Goal: Task Accomplishment & Management: Use online tool/utility

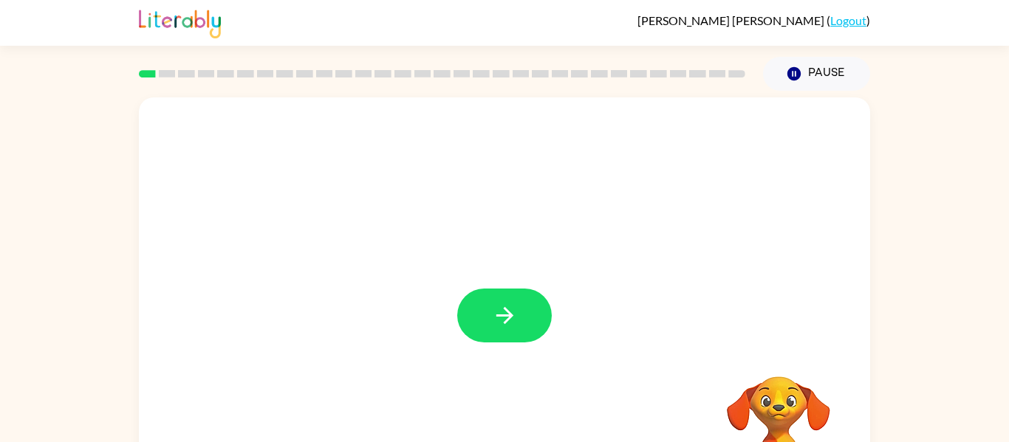
click at [520, 335] on div at bounding box center [504, 316] width 95 height 54
click at [520, 335] on button "button" at bounding box center [504, 316] width 95 height 54
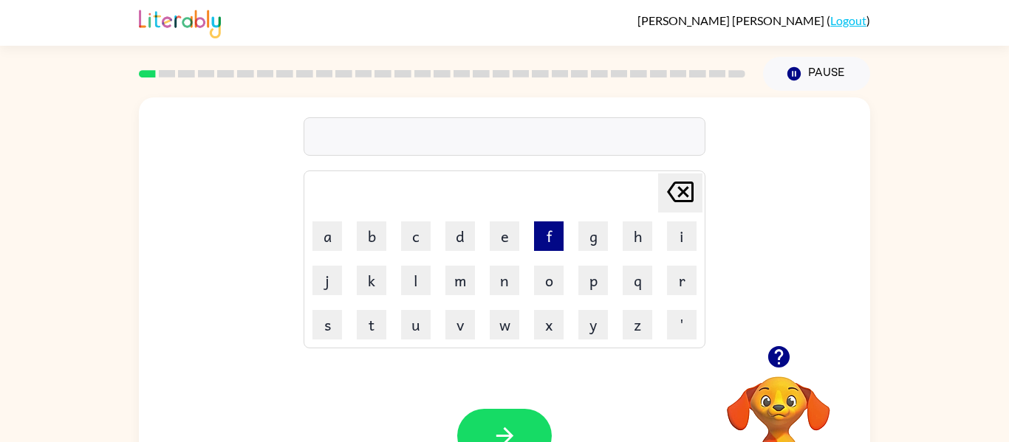
click at [547, 230] on button "f" at bounding box center [549, 237] width 30 height 30
click at [677, 282] on button "r" at bounding box center [682, 281] width 30 height 30
click at [514, 243] on button "e" at bounding box center [505, 237] width 30 height 30
click at [333, 321] on button "s" at bounding box center [327, 325] width 30 height 30
click at [630, 240] on button "h" at bounding box center [638, 237] width 30 height 30
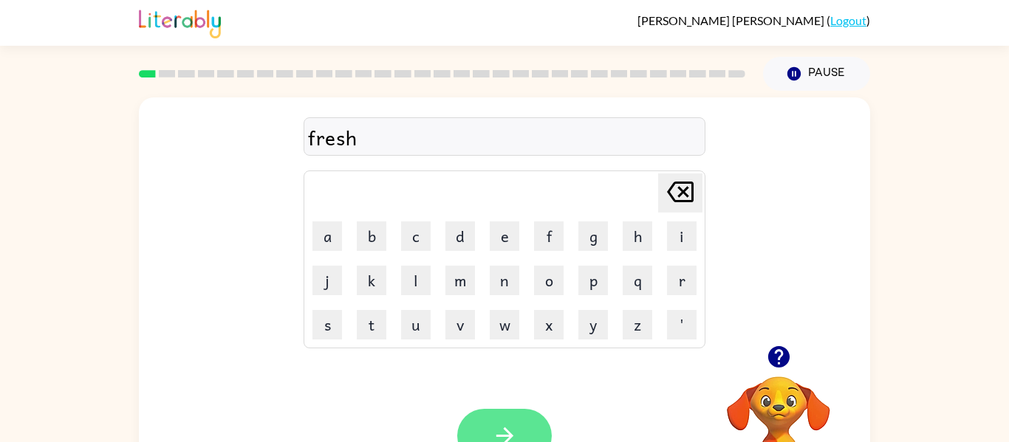
click at [525, 426] on button "button" at bounding box center [504, 436] width 95 height 54
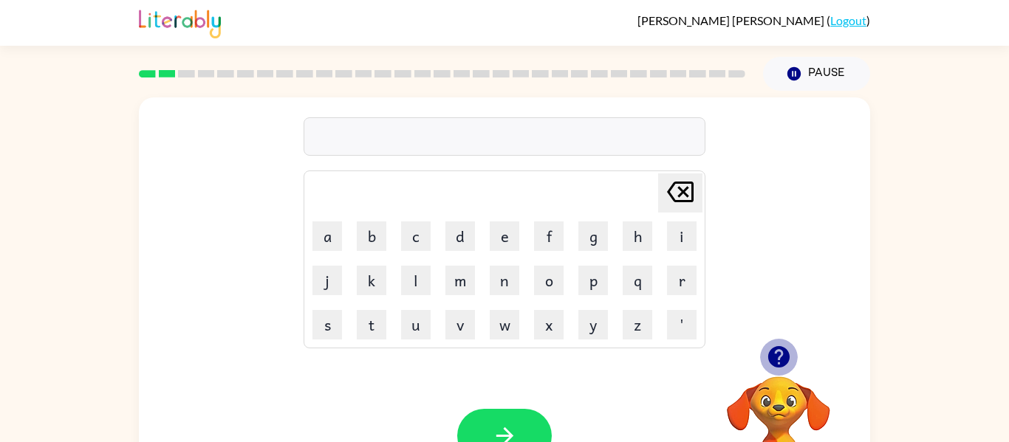
click at [776, 353] on icon "button" at bounding box center [779, 357] width 26 height 26
click at [335, 245] on button "a" at bounding box center [327, 237] width 30 height 30
click at [591, 242] on button "g" at bounding box center [593, 237] width 30 height 30
click at [690, 291] on button "r" at bounding box center [682, 281] width 30 height 30
click at [498, 233] on button "e" at bounding box center [505, 237] width 30 height 30
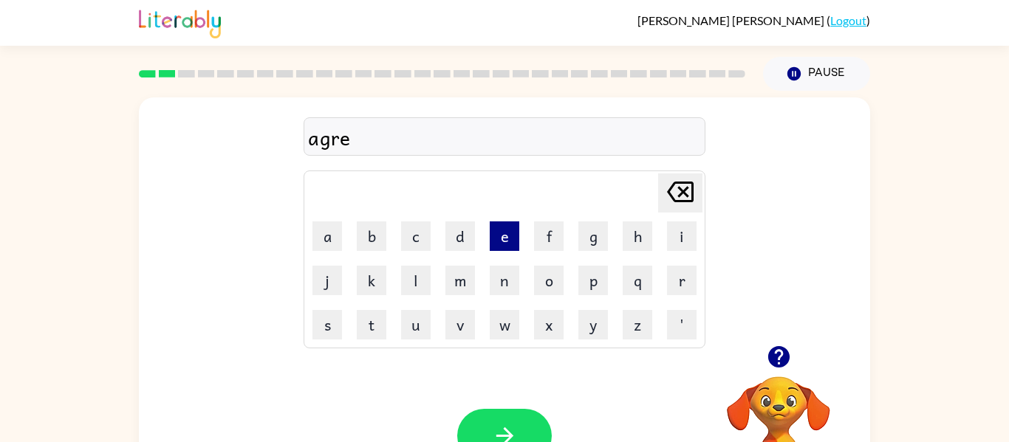
click at [498, 232] on button "e" at bounding box center [505, 237] width 30 height 30
click at [332, 239] on button "a" at bounding box center [327, 237] width 30 height 30
click at [383, 244] on button "b" at bounding box center [372, 237] width 30 height 30
click at [417, 287] on button "l" at bounding box center [416, 281] width 30 height 30
click at [479, 242] on td "d" at bounding box center [460, 236] width 43 height 43
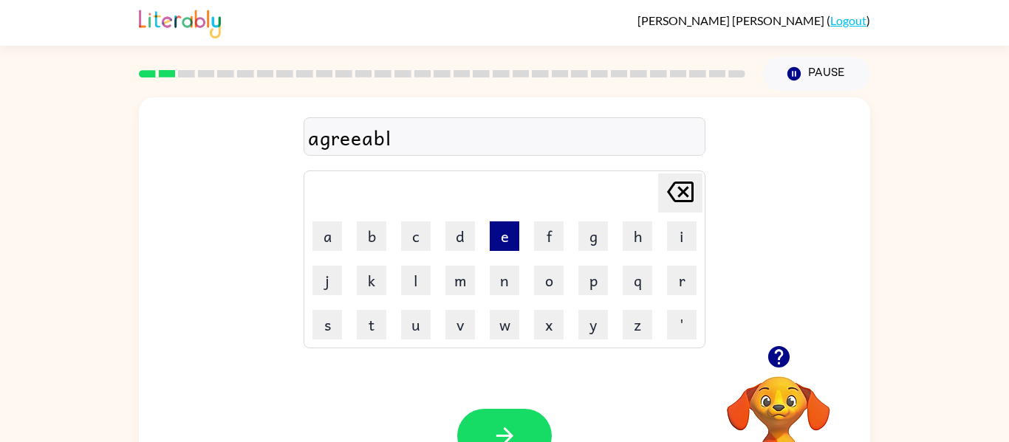
click at [496, 240] on button "e" at bounding box center [505, 237] width 30 height 30
click at [516, 440] on icon "button" at bounding box center [505, 436] width 26 height 26
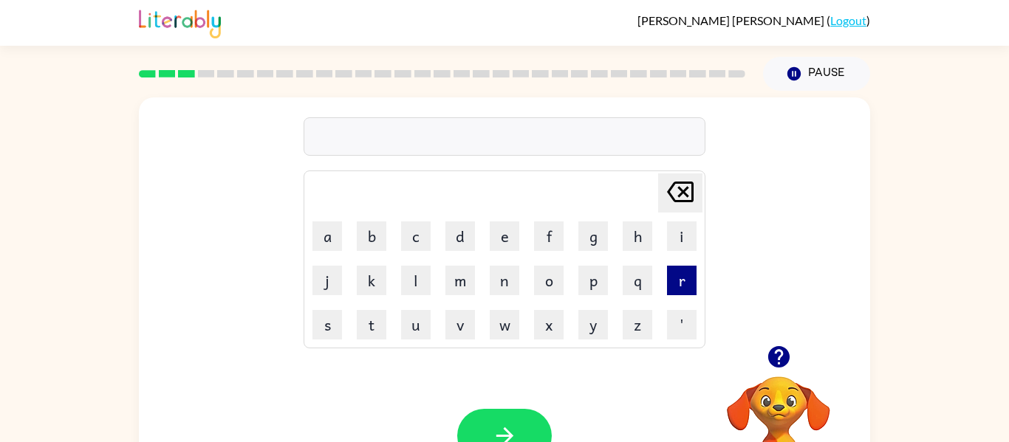
click at [676, 278] on button "r" at bounding box center [682, 281] width 30 height 30
click at [514, 235] on button "e" at bounding box center [505, 237] width 30 height 30
click at [599, 236] on button "g" at bounding box center [593, 237] width 30 height 30
click at [664, 244] on td "i" at bounding box center [681, 236] width 43 height 43
click at [667, 243] on button "i" at bounding box center [682, 237] width 30 height 30
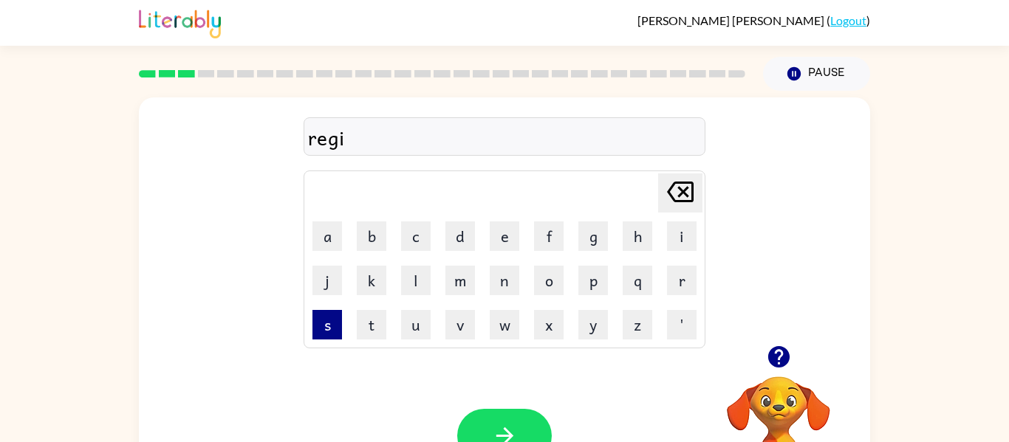
click at [338, 327] on button "s" at bounding box center [327, 325] width 30 height 30
click at [368, 326] on button "t" at bounding box center [372, 325] width 30 height 30
click at [681, 279] on button "r" at bounding box center [682, 281] width 30 height 30
click at [319, 237] on button "a" at bounding box center [327, 237] width 30 height 30
click at [370, 322] on button "t" at bounding box center [372, 325] width 30 height 30
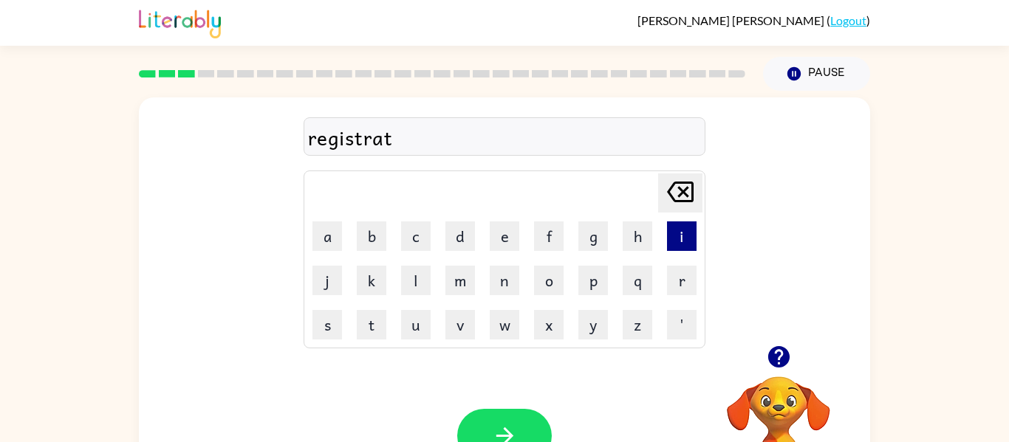
click at [680, 225] on button "i" at bounding box center [682, 237] width 30 height 30
click at [539, 282] on button "o" at bounding box center [549, 281] width 30 height 30
click at [514, 293] on button "n" at bounding box center [505, 281] width 30 height 30
click at [772, 382] on video "Your browser must support playing .mp4 files to use Literably. Please try using…" at bounding box center [779, 428] width 148 height 148
click at [776, 351] on icon "button" at bounding box center [779, 357] width 26 height 26
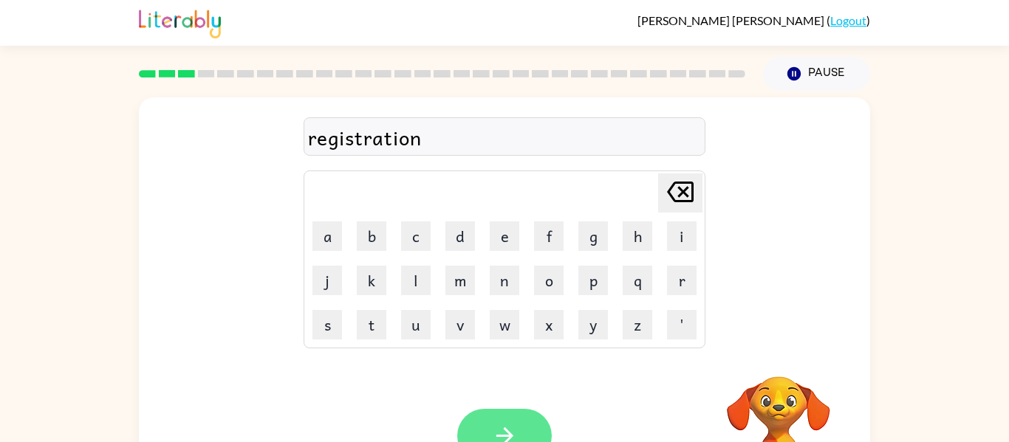
click at [481, 437] on button "button" at bounding box center [504, 436] width 95 height 54
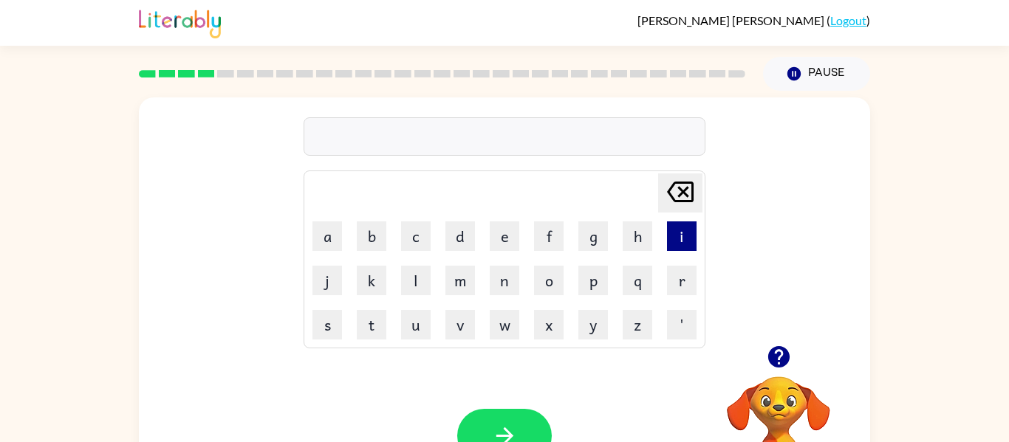
click at [689, 236] on button "i" at bounding box center [682, 237] width 30 height 30
click at [497, 283] on button "n" at bounding box center [505, 281] width 30 height 30
click at [591, 282] on button "p" at bounding box center [593, 281] width 30 height 30
click at [528, 275] on td "o" at bounding box center [548, 280] width 43 height 43
click at [550, 286] on button "o" at bounding box center [549, 281] width 30 height 30
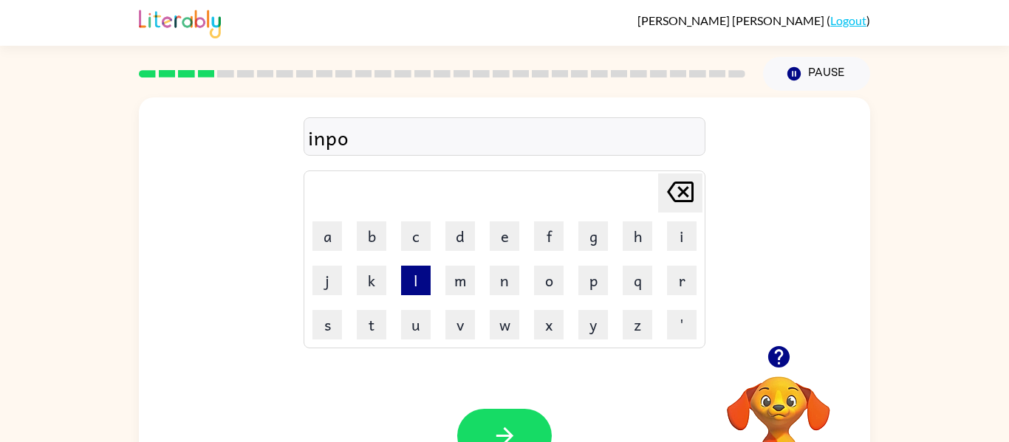
click at [425, 278] on button "l" at bounding box center [416, 281] width 30 height 30
click at [680, 236] on button "i" at bounding box center [682, 237] width 30 height 30
click at [532, 249] on td "f" at bounding box center [548, 236] width 43 height 43
type button "t"
click at [372, 320] on button "t" at bounding box center [372, 325] width 30 height 30
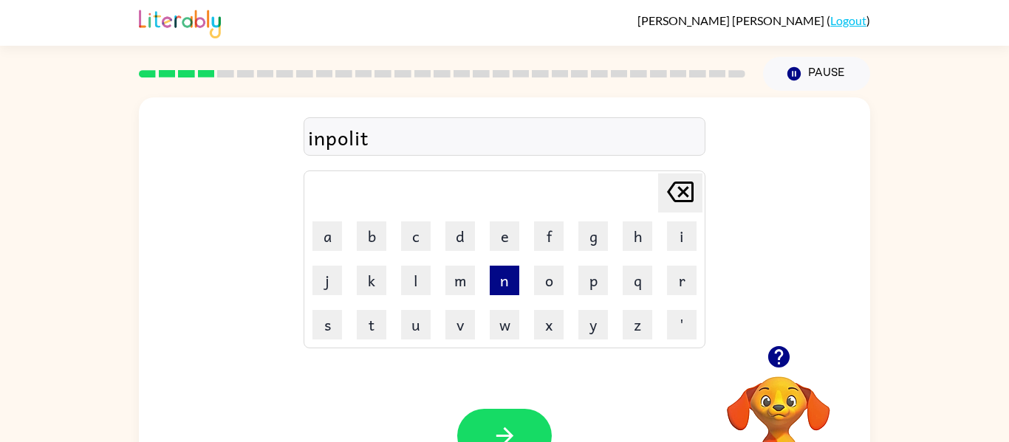
type button "n"
click at [507, 281] on button "n" at bounding box center [505, 281] width 30 height 30
type button "e"
click at [510, 244] on button "e" at bounding box center [505, 237] width 30 height 30
type button "s"
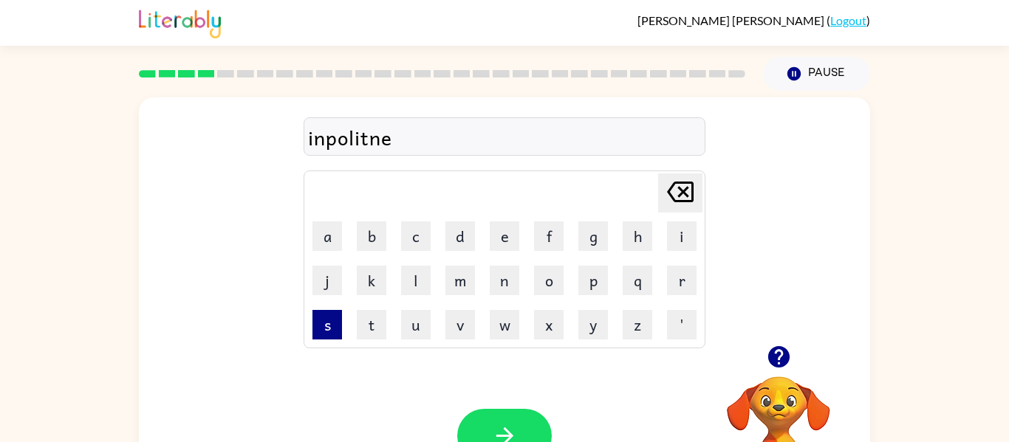
click at [341, 327] on button "s" at bounding box center [327, 325] width 30 height 30
click at [492, 434] on icon "button" at bounding box center [505, 436] width 26 height 26
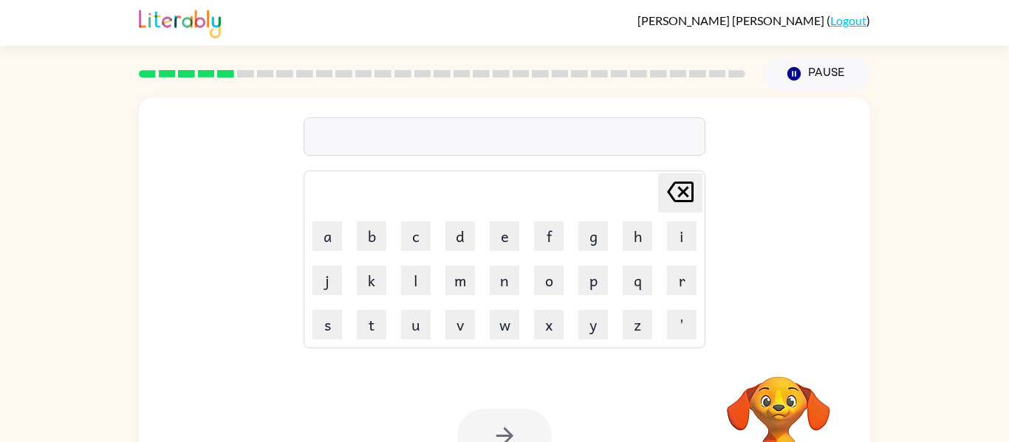
click at [481, 145] on div at bounding box center [505, 136] width 402 height 38
click at [459, 239] on button "d" at bounding box center [460, 237] width 30 height 30
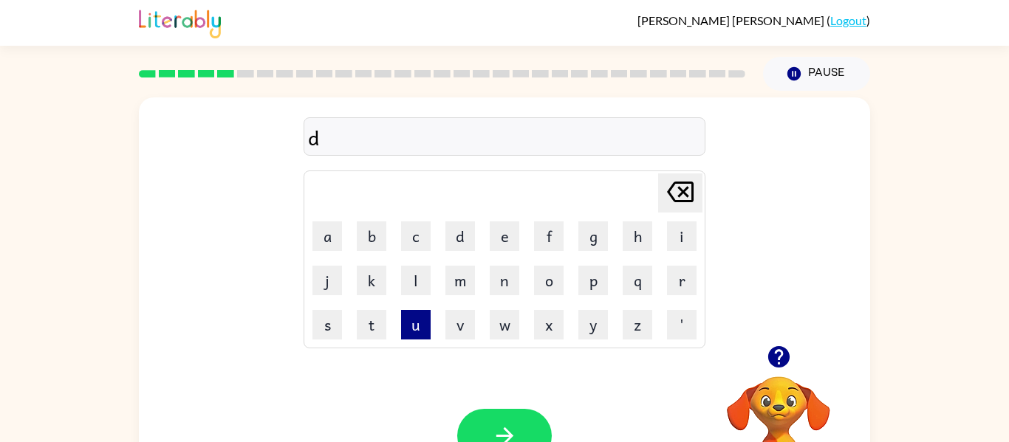
click at [425, 323] on button "u" at bounding box center [416, 325] width 30 height 30
click at [680, 276] on button "r" at bounding box center [682, 281] width 30 height 30
click at [337, 237] on button "a" at bounding box center [327, 237] width 30 height 30
click at [377, 323] on button "t" at bounding box center [372, 325] width 30 height 30
click at [674, 240] on button "i" at bounding box center [682, 237] width 30 height 30
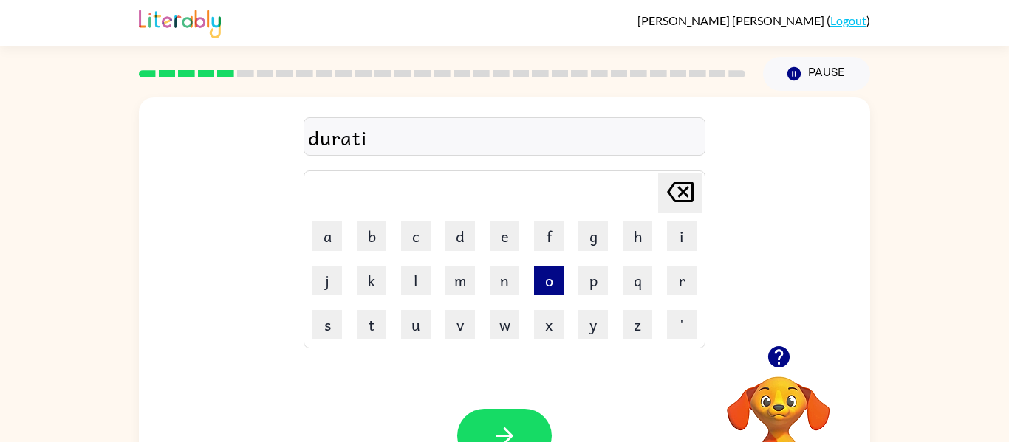
click at [562, 286] on button "o" at bounding box center [549, 281] width 30 height 30
click at [507, 284] on button "n" at bounding box center [505, 281] width 30 height 30
click at [510, 417] on button "button" at bounding box center [504, 436] width 95 height 54
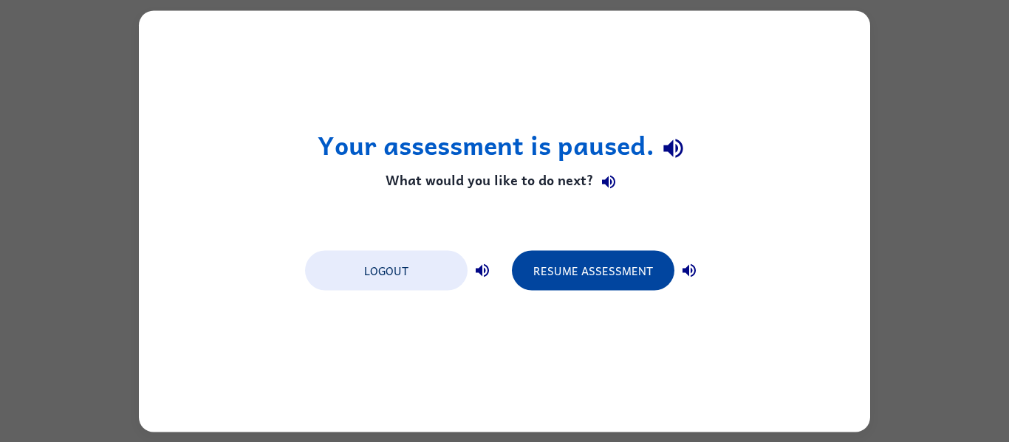
click at [567, 263] on button "Resume Assessment" at bounding box center [593, 270] width 163 height 40
click at [567, 271] on button "Resume Assessment" at bounding box center [593, 270] width 163 height 40
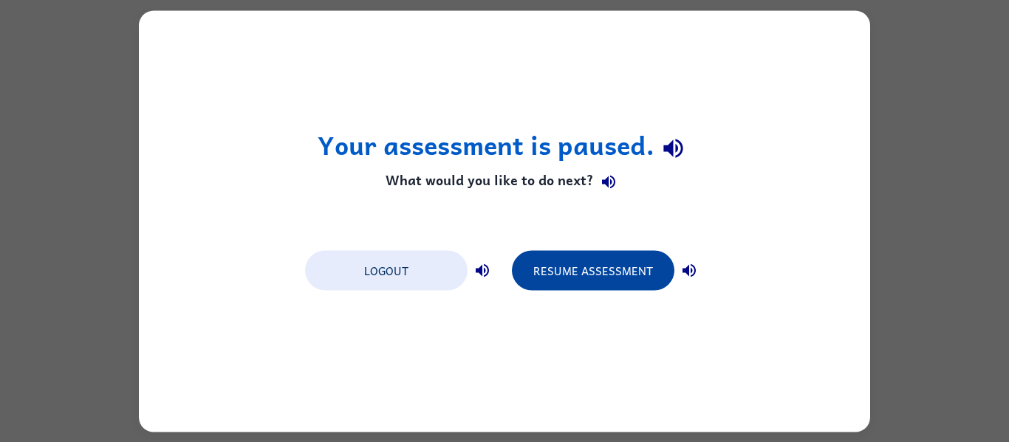
click at [567, 271] on button "Resume Assessment" at bounding box center [593, 270] width 163 height 40
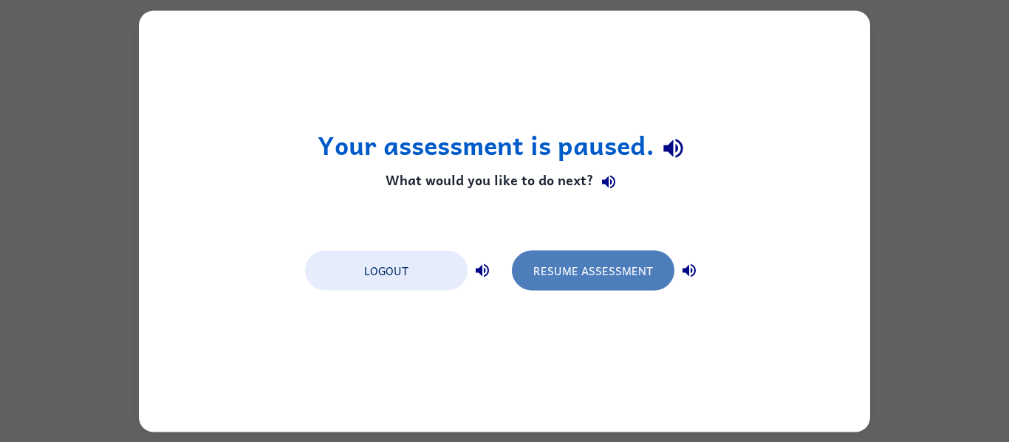
click at [567, 271] on button "Resume Assessment" at bounding box center [593, 270] width 163 height 40
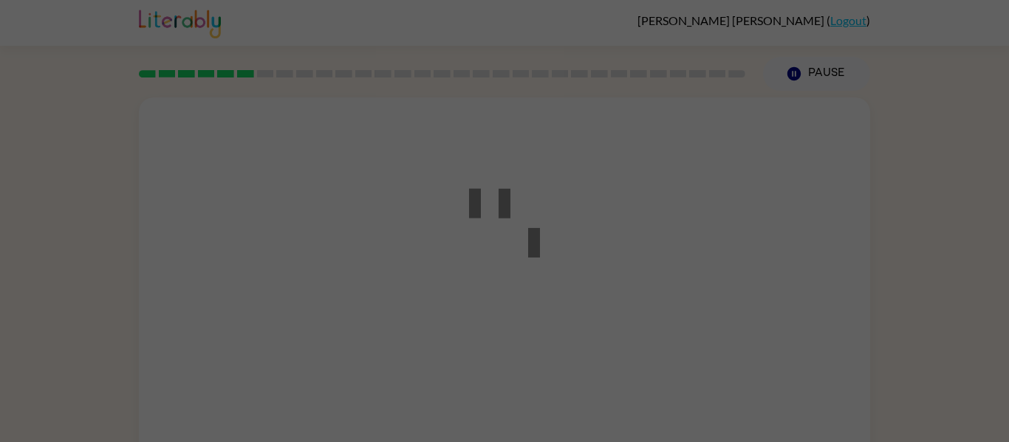
click at [567, 271] on div at bounding box center [504, 221] width 133 height 167
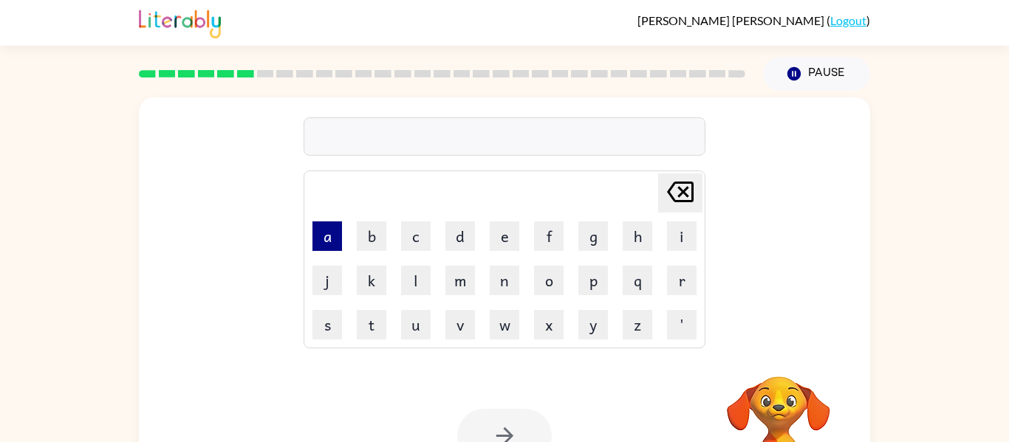
click at [332, 233] on button "a" at bounding box center [327, 237] width 30 height 30
click at [455, 271] on button "m" at bounding box center [460, 281] width 30 height 30
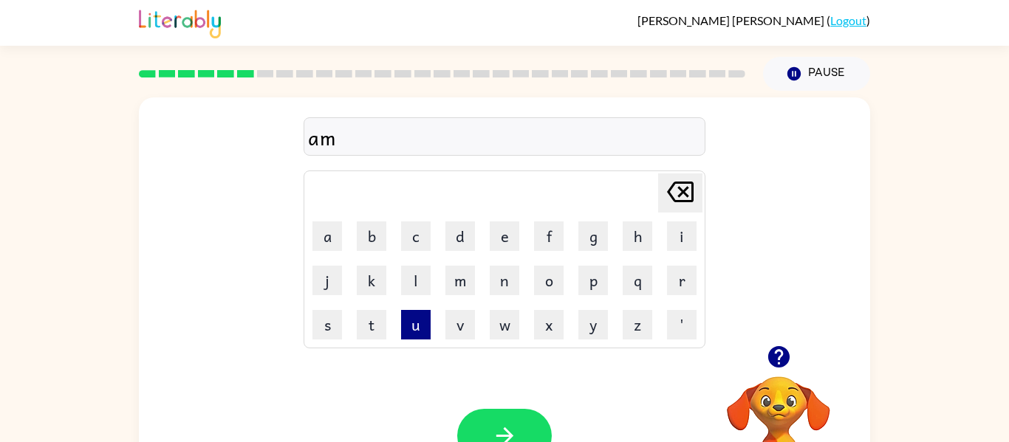
click at [423, 312] on button "u" at bounding box center [416, 325] width 30 height 30
click at [339, 332] on button "s" at bounding box center [327, 325] width 30 height 30
click at [468, 291] on button "m" at bounding box center [460, 281] width 30 height 30
click at [499, 242] on button "e" at bounding box center [505, 237] width 30 height 30
click at [504, 288] on button "n" at bounding box center [505, 281] width 30 height 30
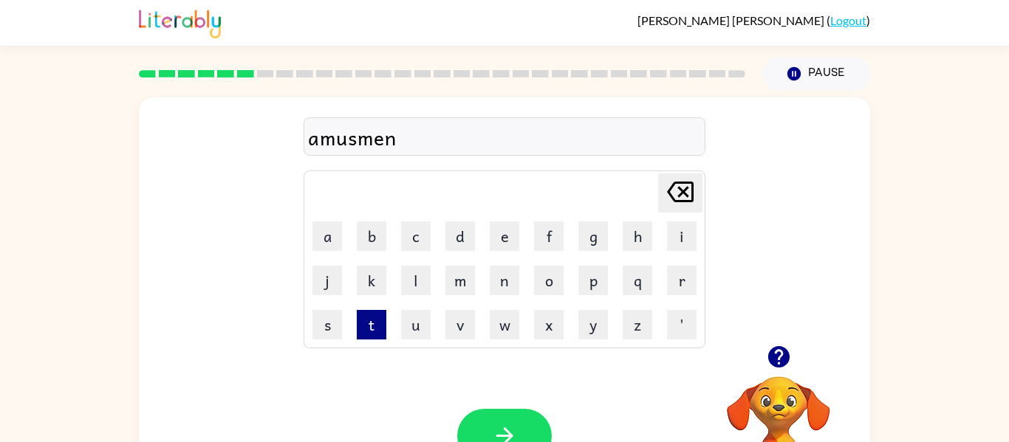
click at [378, 324] on button "t" at bounding box center [372, 325] width 30 height 30
click at [505, 428] on icon "button" at bounding box center [505, 436] width 26 height 26
click at [779, 373] on button "button" at bounding box center [779, 357] width 38 height 38
click at [780, 347] on icon "button" at bounding box center [777, 356] width 21 height 21
click at [379, 330] on button "t" at bounding box center [372, 325] width 30 height 30
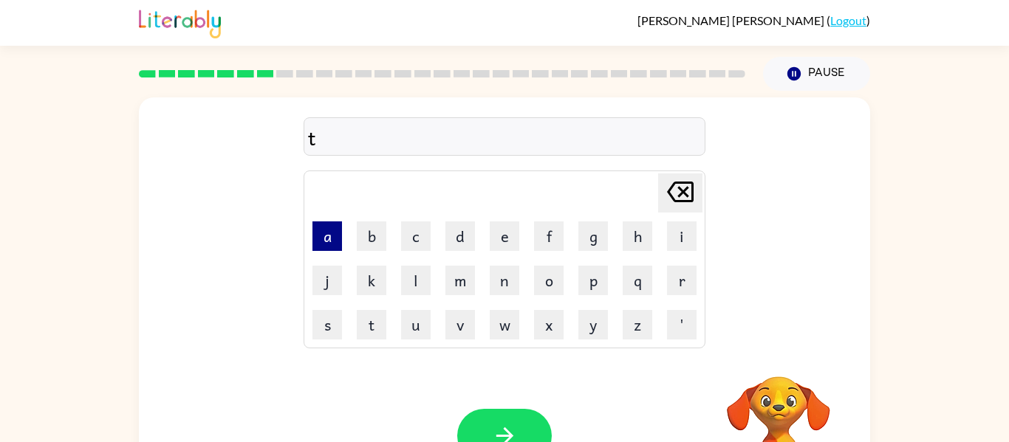
click at [326, 242] on button "a" at bounding box center [327, 237] width 30 height 30
click at [374, 241] on button "b" at bounding box center [372, 237] width 30 height 30
click at [423, 271] on button "l" at bounding box center [416, 281] width 30 height 30
click at [509, 245] on button "e" at bounding box center [505, 237] width 30 height 30
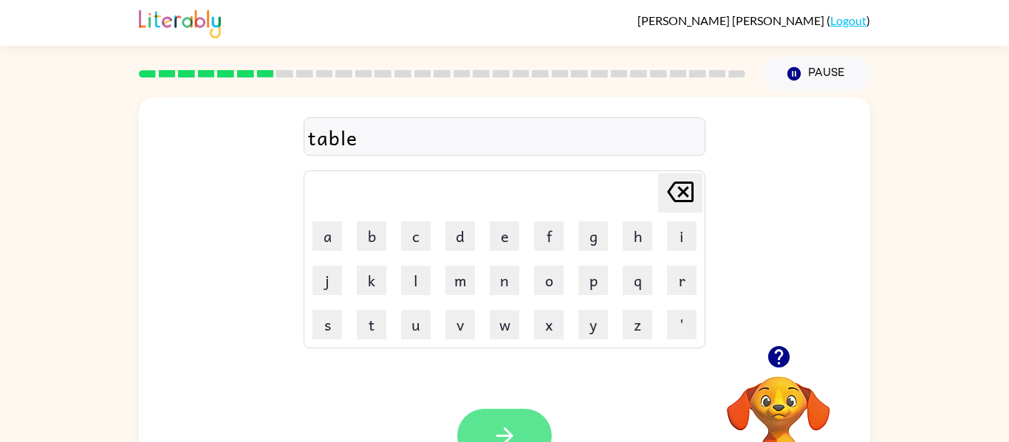
click at [520, 433] on button "button" at bounding box center [504, 436] width 95 height 54
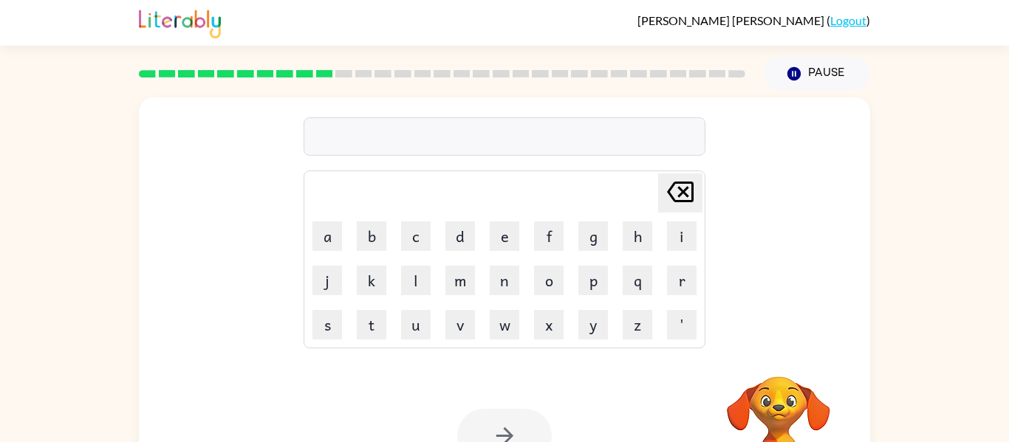
click at [586, 251] on td "g" at bounding box center [593, 236] width 43 height 43
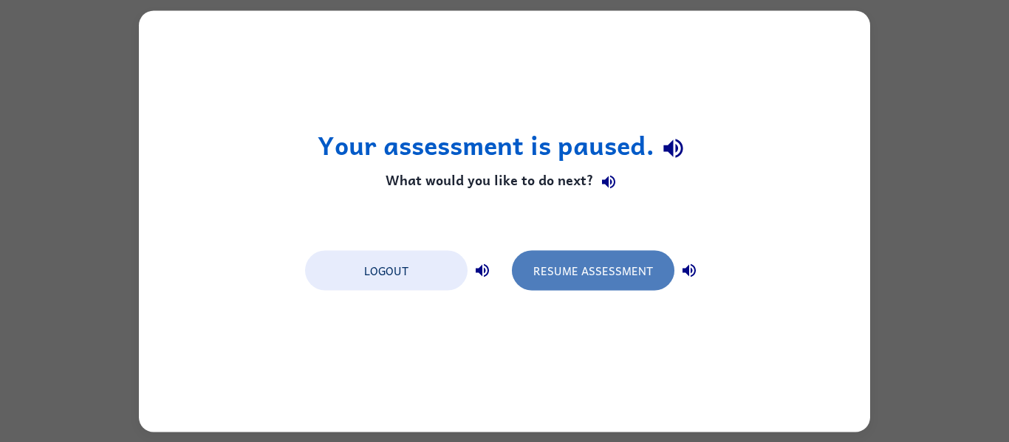
click at [587, 266] on button "Resume Assessment" at bounding box center [593, 270] width 163 height 40
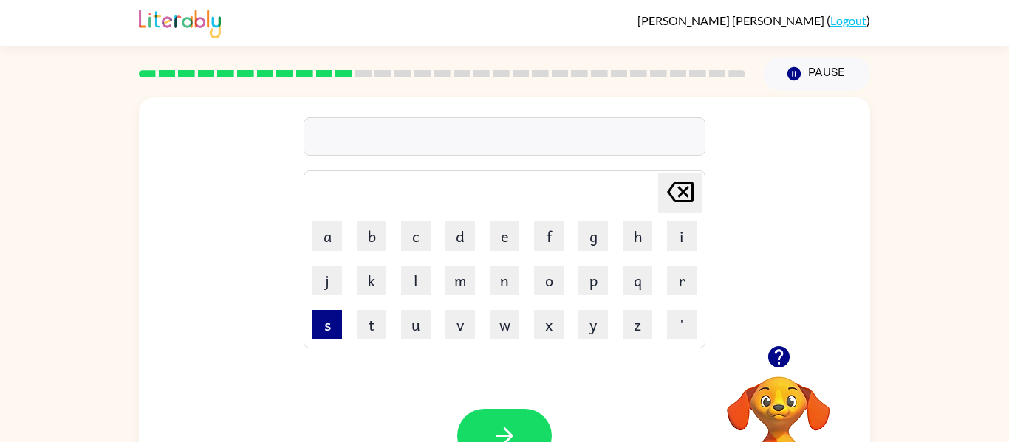
click at [335, 335] on button "s" at bounding box center [327, 325] width 30 height 30
type button "s"
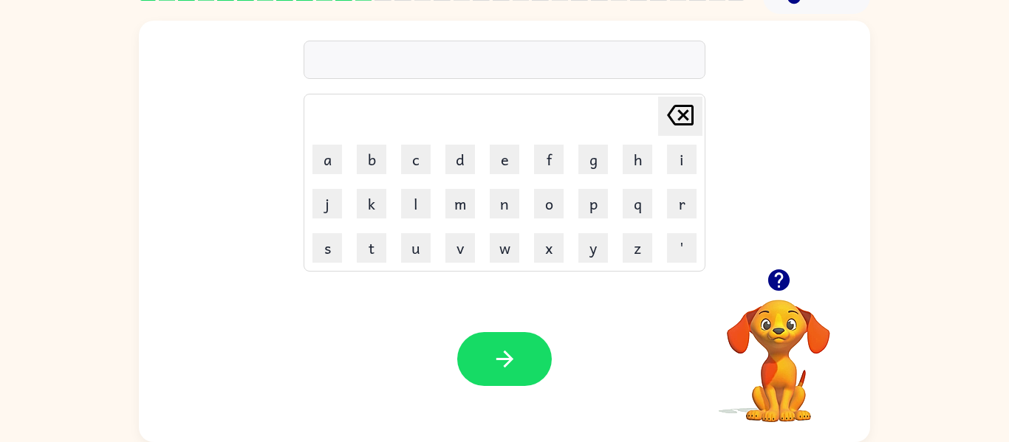
click at [776, 289] on icon "button" at bounding box center [777, 280] width 21 height 21
click at [509, 164] on button "e" at bounding box center [505, 160] width 30 height 30
click at [549, 259] on button "x" at bounding box center [549, 248] width 30 height 30
type button "x"
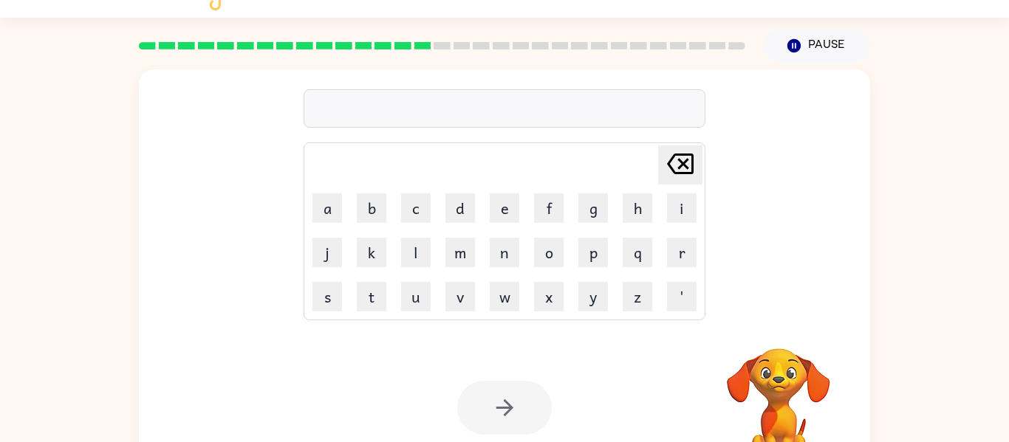
scroll to position [33, 0]
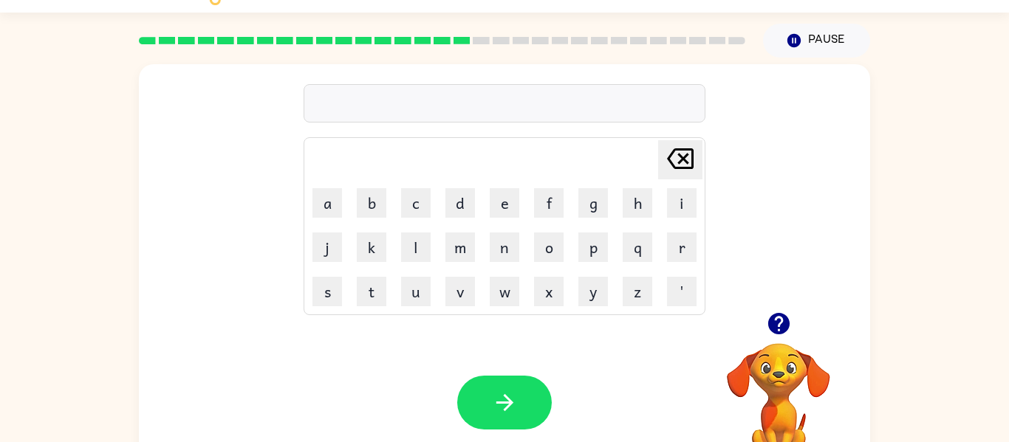
click at [781, 318] on icon "button" at bounding box center [779, 324] width 26 height 26
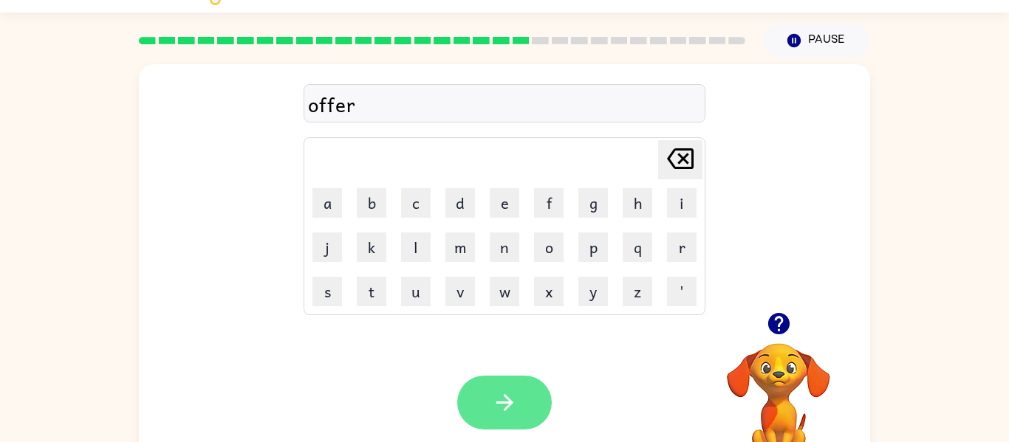
click at [527, 390] on button "button" at bounding box center [504, 403] width 95 height 54
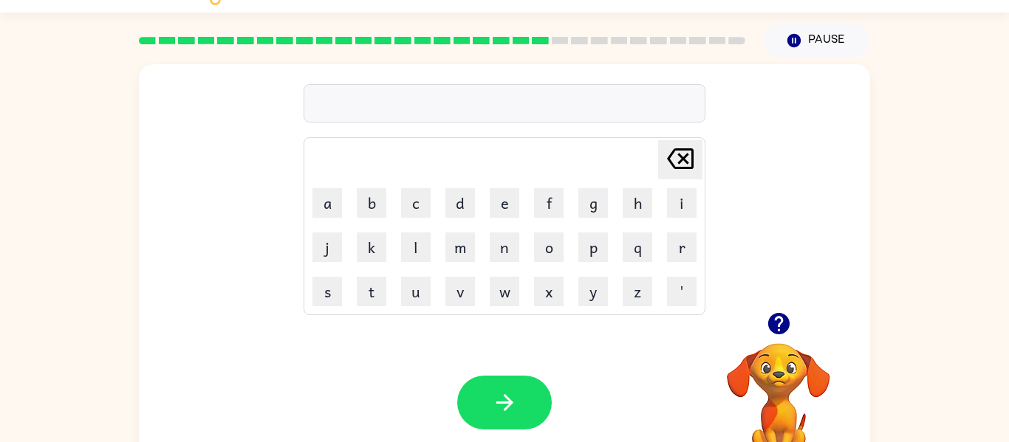
click at [781, 314] on icon "button" at bounding box center [777, 323] width 21 height 21
click at [315, 201] on button "a" at bounding box center [327, 203] width 30 height 30
click at [385, 298] on button "t" at bounding box center [372, 292] width 30 height 30
click at [680, 162] on icon at bounding box center [680, 158] width 27 height 21
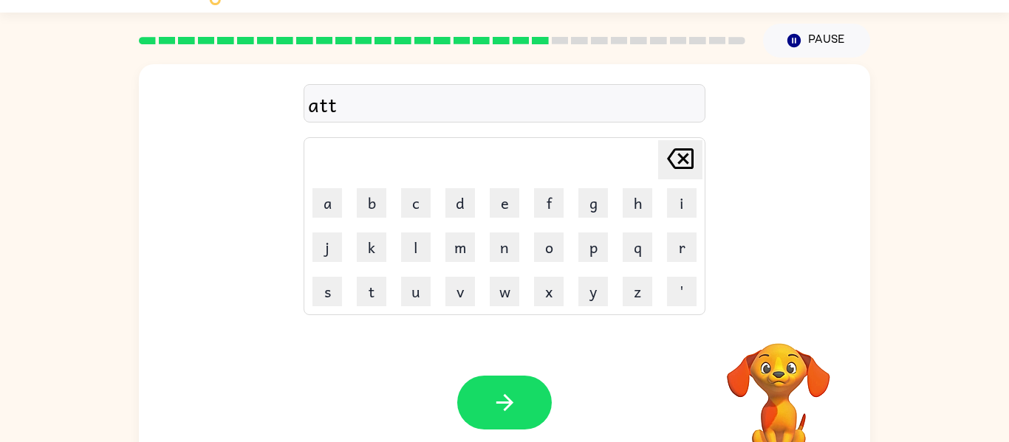
click at [680, 162] on icon at bounding box center [680, 158] width 27 height 21
click at [449, 210] on button "d" at bounding box center [460, 203] width 30 height 30
click at [697, 211] on td "i" at bounding box center [681, 203] width 43 height 43
click at [690, 209] on button "i" at bounding box center [682, 203] width 30 height 30
click at [374, 294] on button "t" at bounding box center [372, 292] width 30 height 30
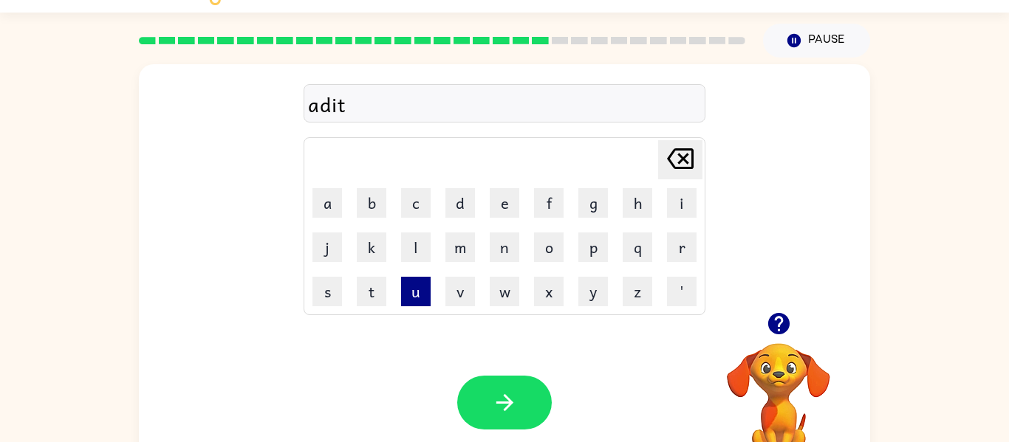
click at [410, 295] on button "u" at bounding box center [416, 292] width 30 height 30
click at [456, 209] on button "d" at bounding box center [460, 203] width 30 height 30
click at [488, 208] on td "e" at bounding box center [504, 203] width 43 height 43
click at [495, 208] on button "e" at bounding box center [505, 203] width 30 height 30
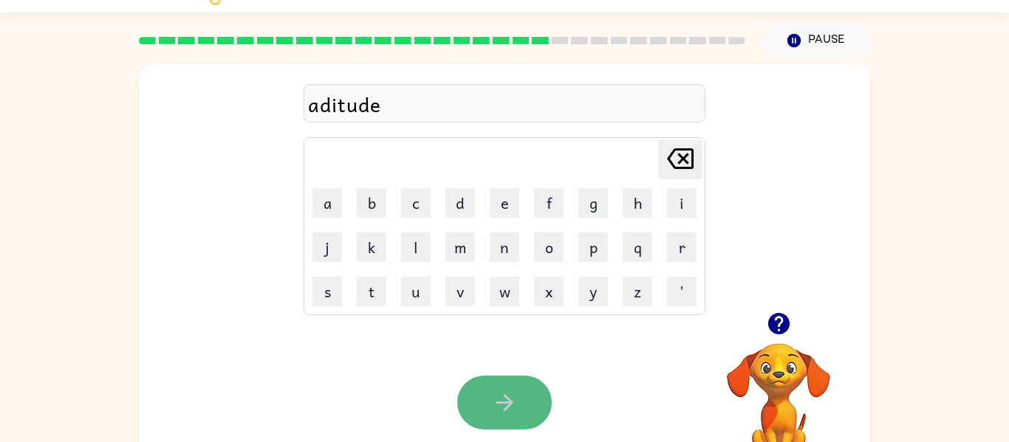
click at [531, 411] on button "button" at bounding box center [504, 403] width 95 height 54
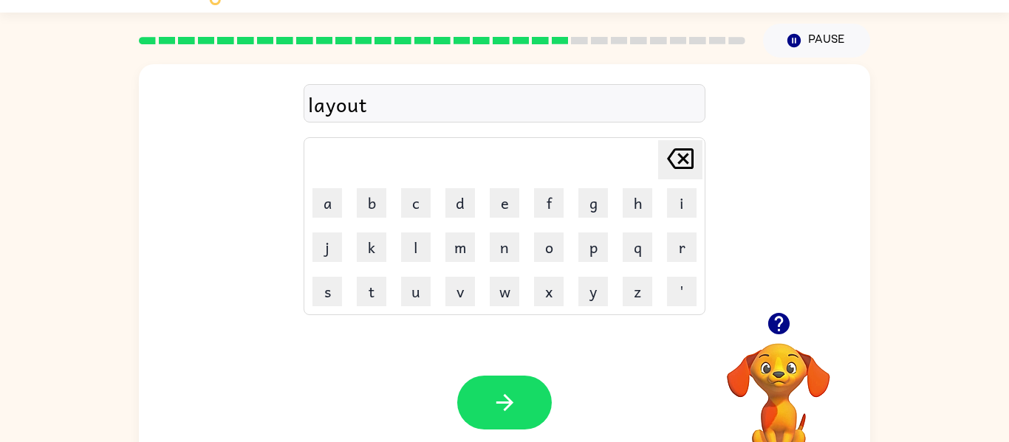
click at [783, 322] on icon "button" at bounding box center [777, 323] width 21 height 21
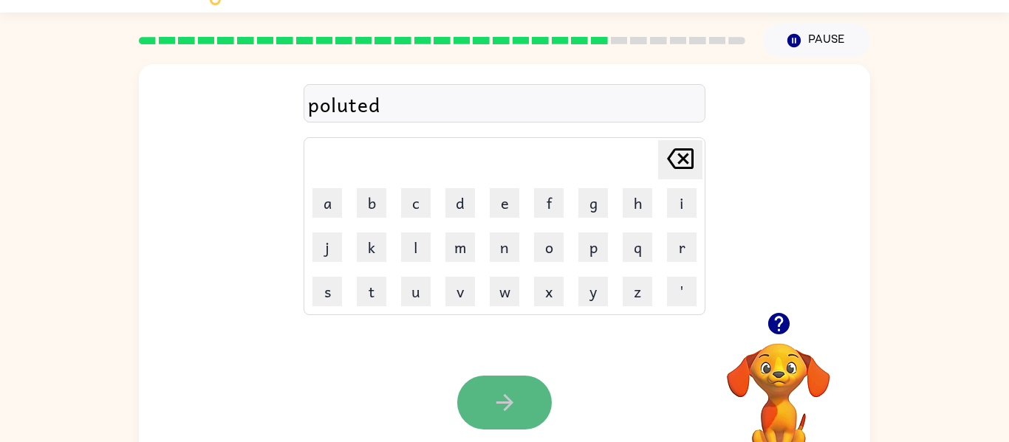
click at [482, 394] on button "button" at bounding box center [504, 403] width 95 height 54
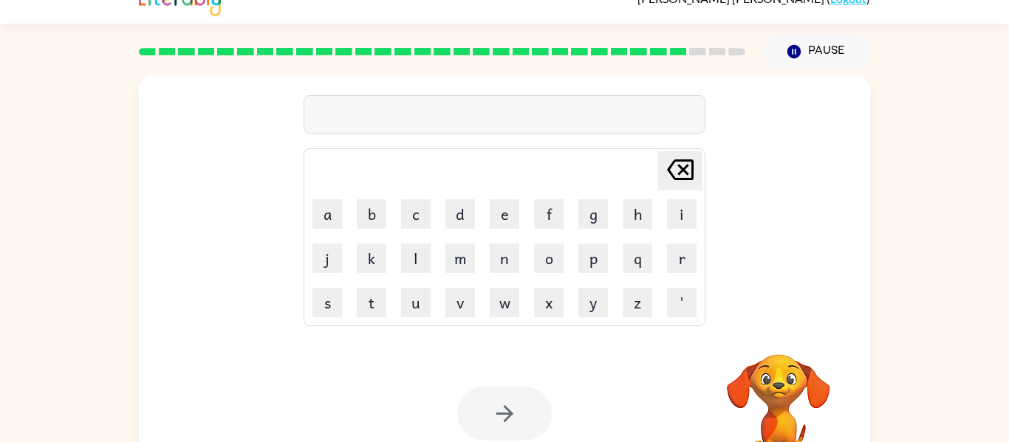
scroll to position [24, 0]
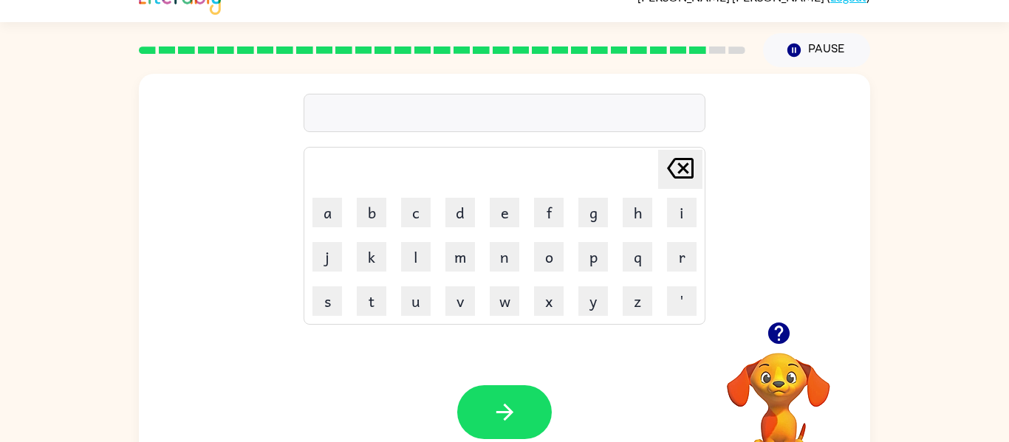
click at [784, 325] on icon "button" at bounding box center [777, 333] width 21 height 21
click at [784, 325] on div "Delete Delete last character input a b c d e f g h i j k l m n o p q r s t u v …" at bounding box center [504, 285] width 731 height 422
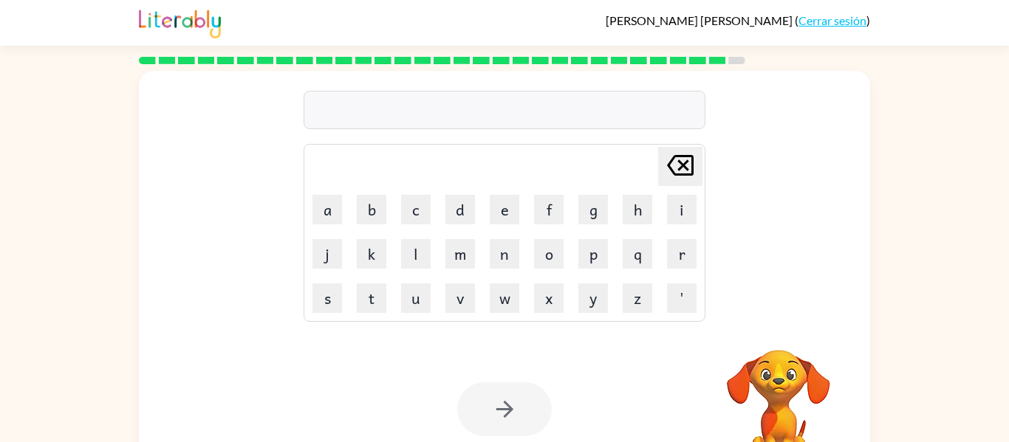
scroll to position [3, 0]
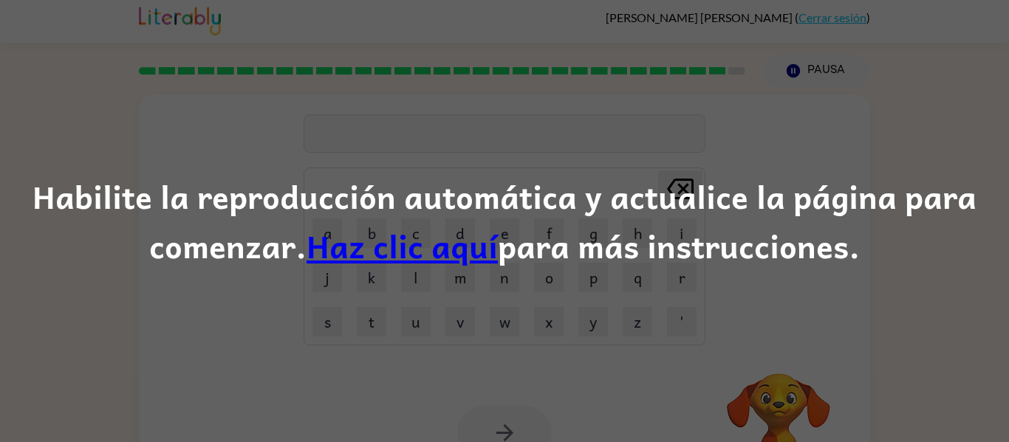
click at [598, 357] on div "Habilite la reproducción automática y actualice la página para comenzar. Haz cl…" at bounding box center [504, 221] width 1009 height 442
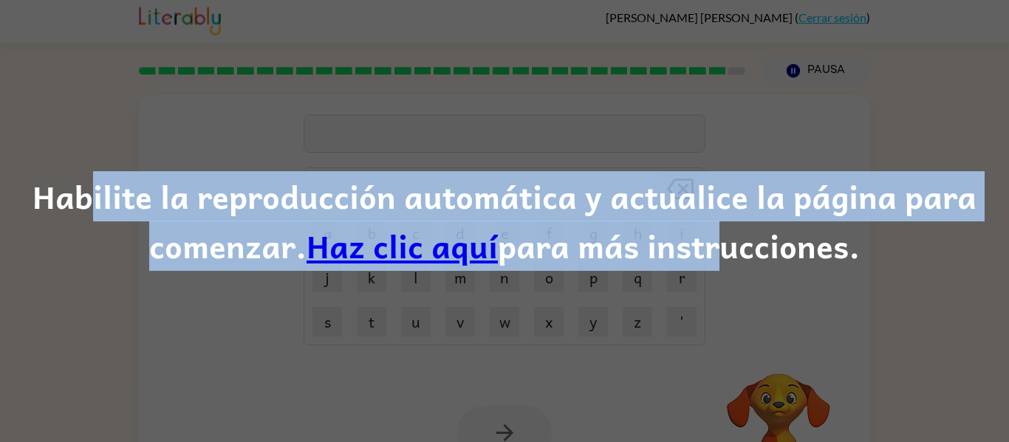
drag, startPoint x: 91, startPoint y: 220, endPoint x: 706, endPoint y: 229, distance: 615.4
click at [706, 229] on div "Habilite la reproducción automática y actualice la página para comenzar. Haz cl…" at bounding box center [504, 221] width 1009 height 100
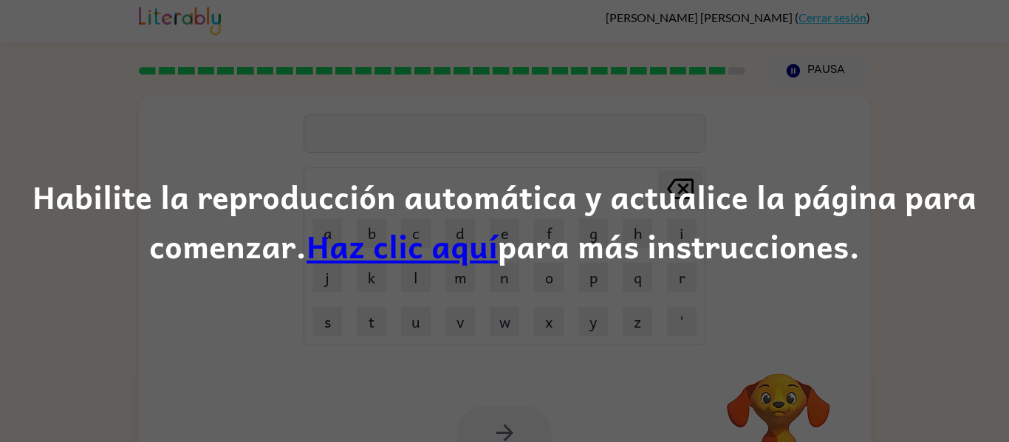
click at [482, 276] on div "Habilite la reproducción automática y actualice la página para comenzar. Haz cl…" at bounding box center [504, 221] width 1009 height 442
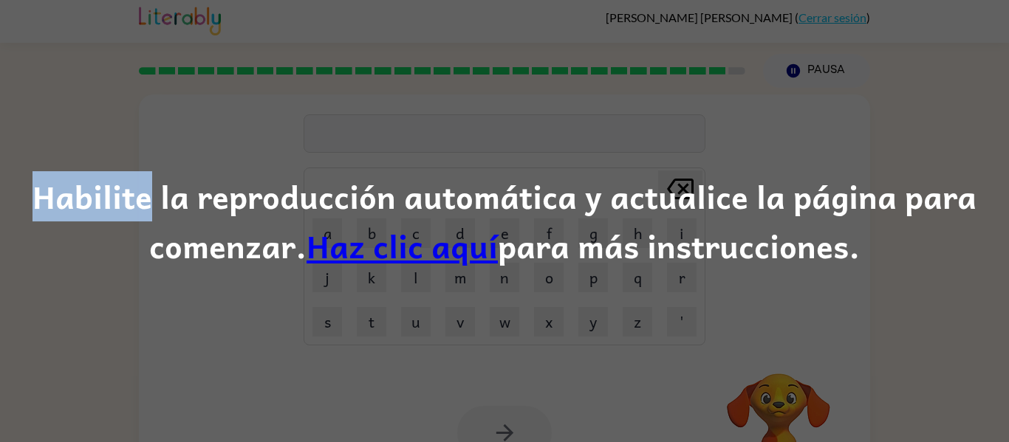
click at [482, 276] on div "Habilite la reproducción automática y actualice la página para comenzar. Haz cl…" at bounding box center [504, 221] width 1009 height 442
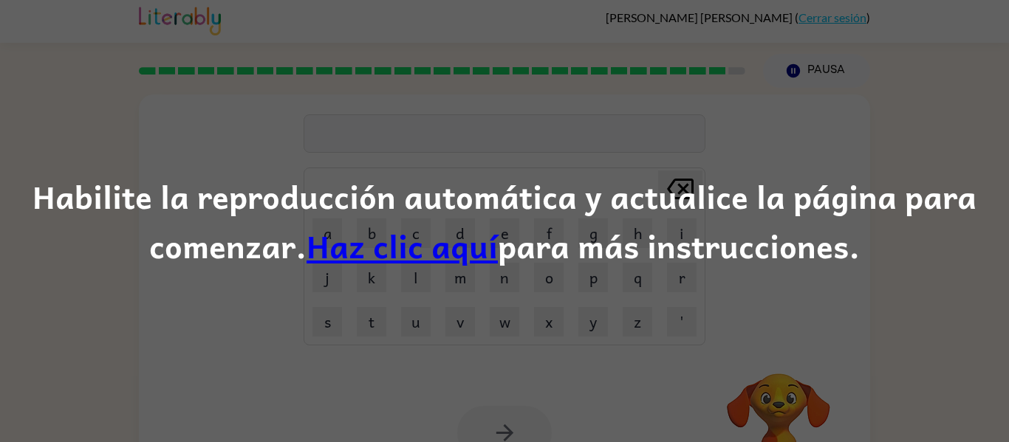
click at [444, 183] on div "Habilite la reproducción automática y actualice la página para comenzar. Haz cl…" at bounding box center [504, 221] width 1009 height 100
click at [510, 143] on div "Habilite la reproducción automática y actualice la página para comenzar. Haz cl…" at bounding box center [504, 221] width 1009 height 442
click at [364, 245] on link "Haz clic aquí" at bounding box center [402, 246] width 191 height 49
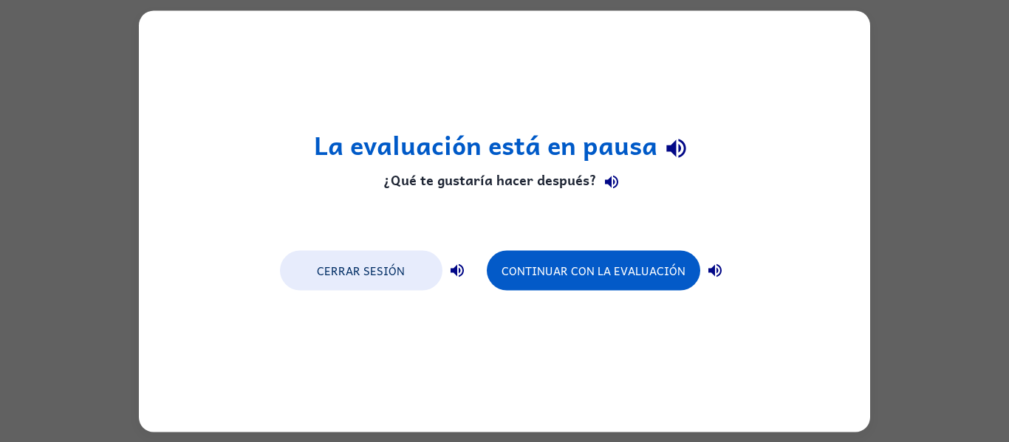
scroll to position [0, 0]
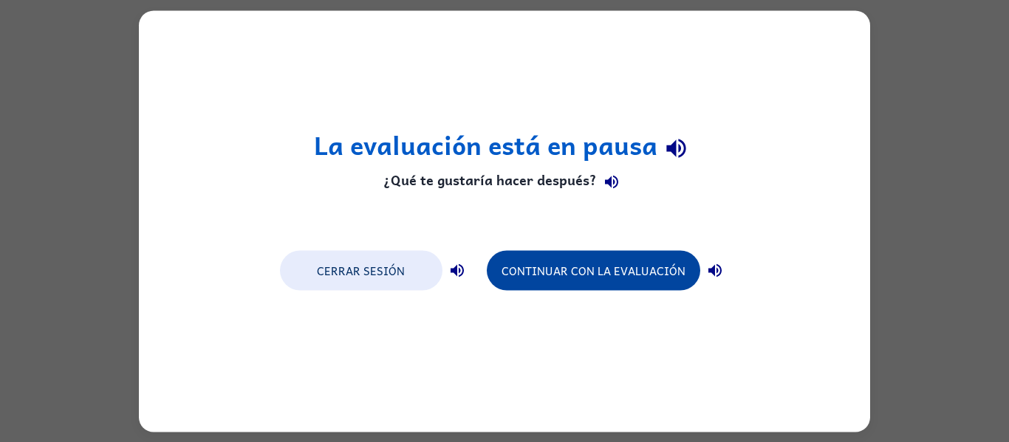
click at [572, 263] on button "Continuar con la evaluación" at bounding box center [593, 270] width 213 height 40
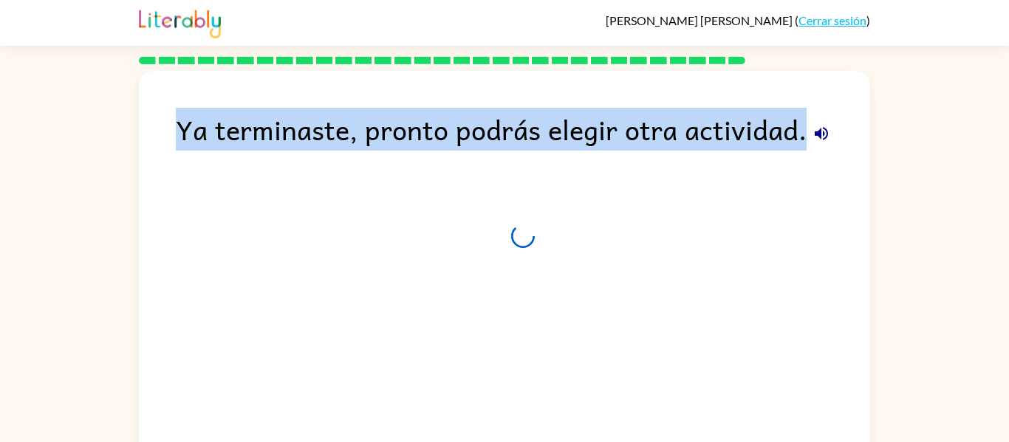
drag, startPoint x: 178, startPoint y: 123, endPoint x: 785, endPoint y: 163, distance: 608.5
click at [785, 163] on div "Ya terminaste, pronto podrás elegir otra actividad." at bounding box center [504, 278] width 731 height 414
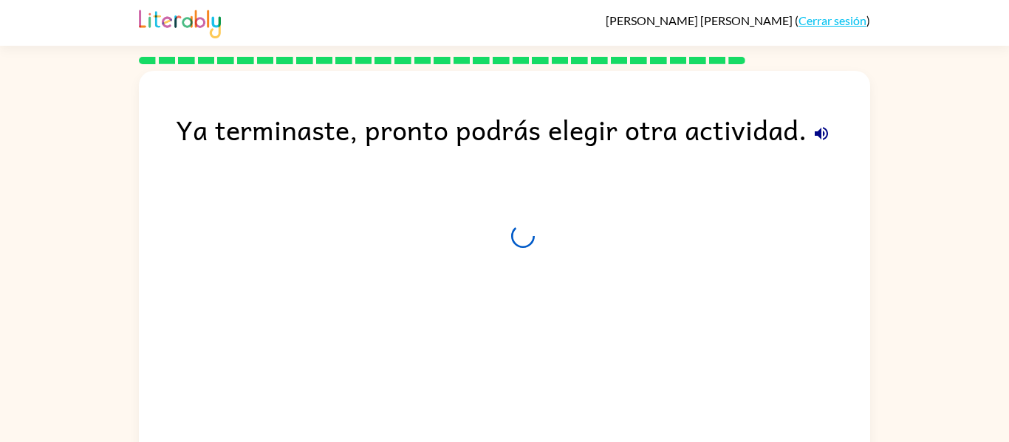
click at [635, 222] on div "Ya terminaste, pronto podrás elegir otra actividad." at bounding box center [504, 278] width 731 height 414
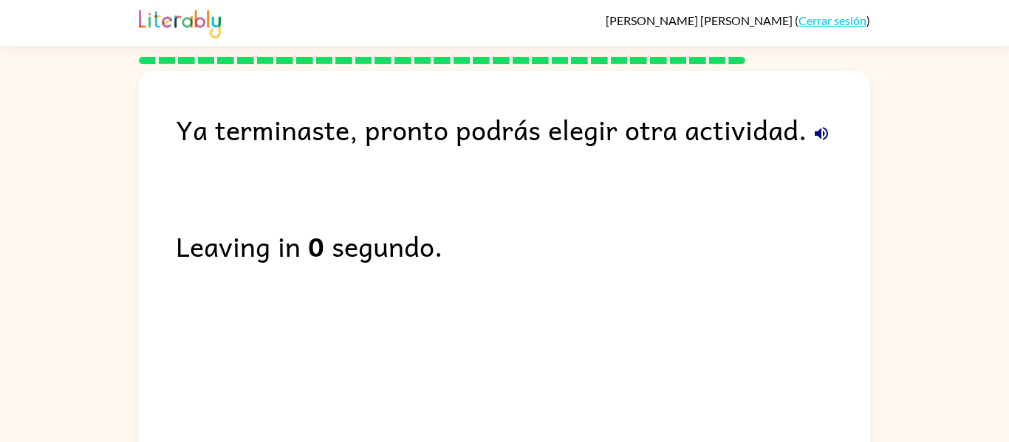
click at [828, 20] on link "Cerrar sesión" at bounding box center [832, 20] width 68 height 14
